Goal: Transaction & Acquisition: Purchase product/service

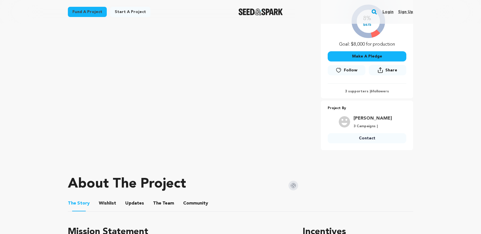
scroll to position [96, 0]
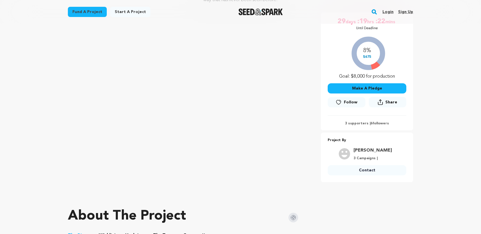
click at [387, 13] on link "Login" at bounding box center [387, 11] width 11 height 9
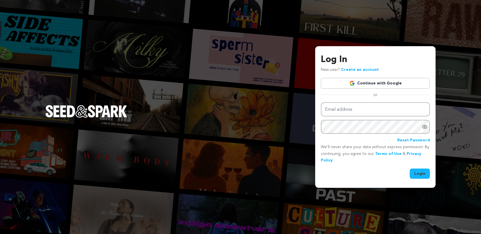
click at [389, 83] on link "Continue with Google" at bounding box center [375, 83] width 109 height 11
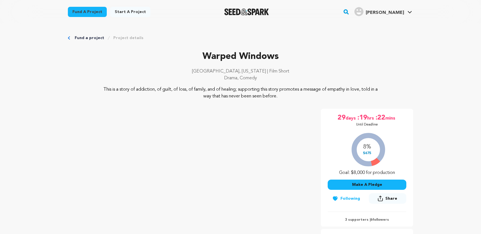
click at [131, 35] on link "Project details" at bounding box center [128, 38] width 30 height 6
click at [98, 39] on link "Fund a project" at bounding box center [90, 38] width 30 height 6
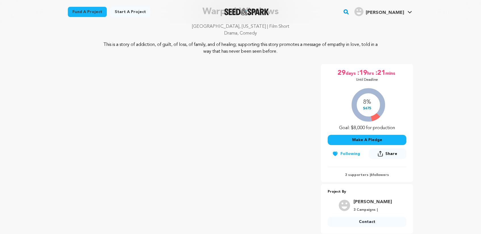
scroll to position [118, 0]
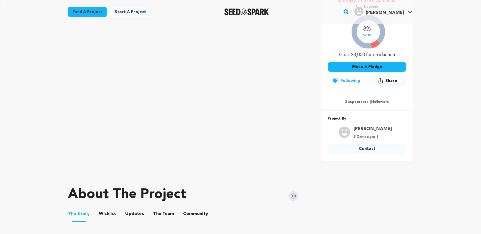
click at [348, 80] on button "Following" at bounding box center [346, 81] width 37 height 10
click at [348, 80] on span "Follow" at bounding box center [351, 81] width 14 height 6
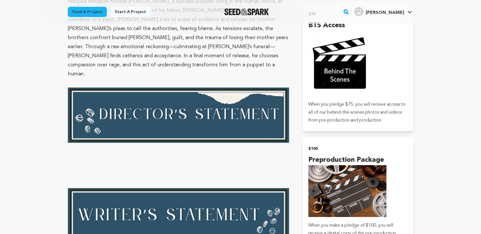
scroll to position [541, 0]
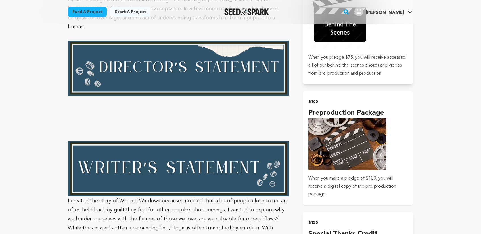
click at [346, 114] on h4 "Preproduction Package" at bounding box center [357, 113] width 99 height 10
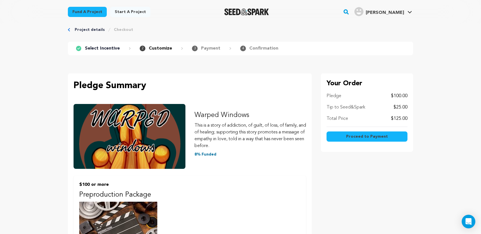
scroll to position [13, 0]
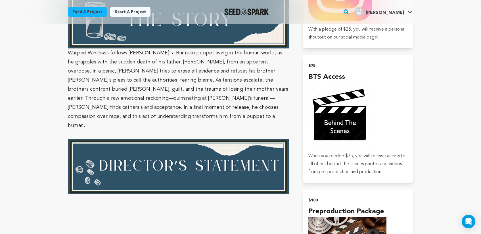
scroll to position [477, 0]
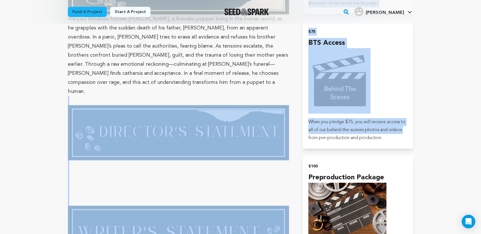
drag, startPoint x: 63, startPoint y: 82, endPoint x: 299, endPoint y: 140, distance: 242.5
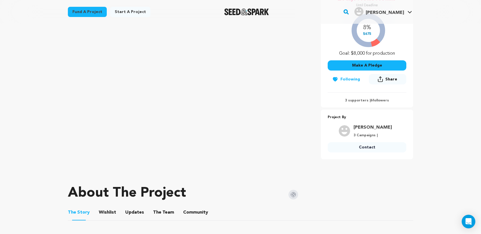
scroll to position [0, 0]
